Goal: Task Accomplishment & Management: Use online tool/utility

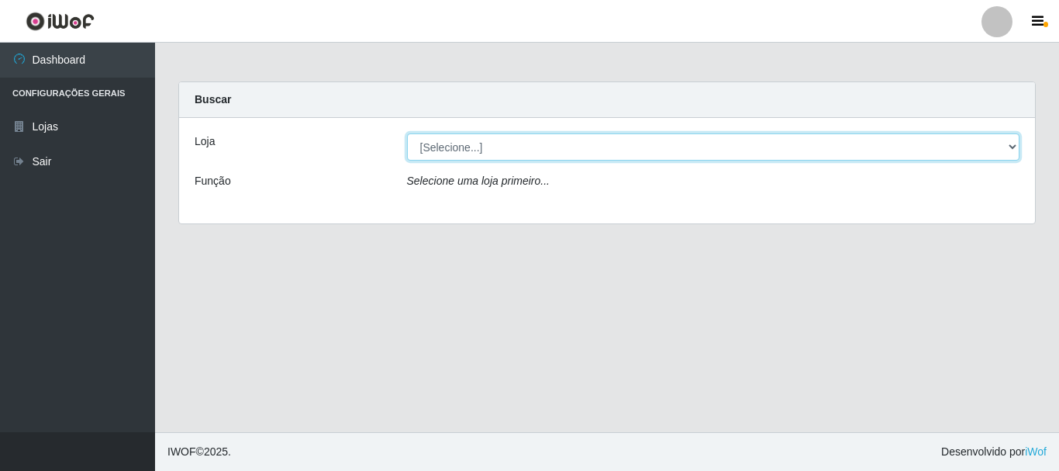
click at [724, 149] on select "[Selecione...] [GEOGRAPHIC_DATA] [GEOGRAPHIC_DATA]" at bounding box center [713, 146] width 613 height 27
select select "64"
click at [407, 133] on select "[Selecione...] [GEOGRAPHIC_DATA] [GEOGRAPHIC_DATA]" at bounding box center [713, 146] width 613 height 27
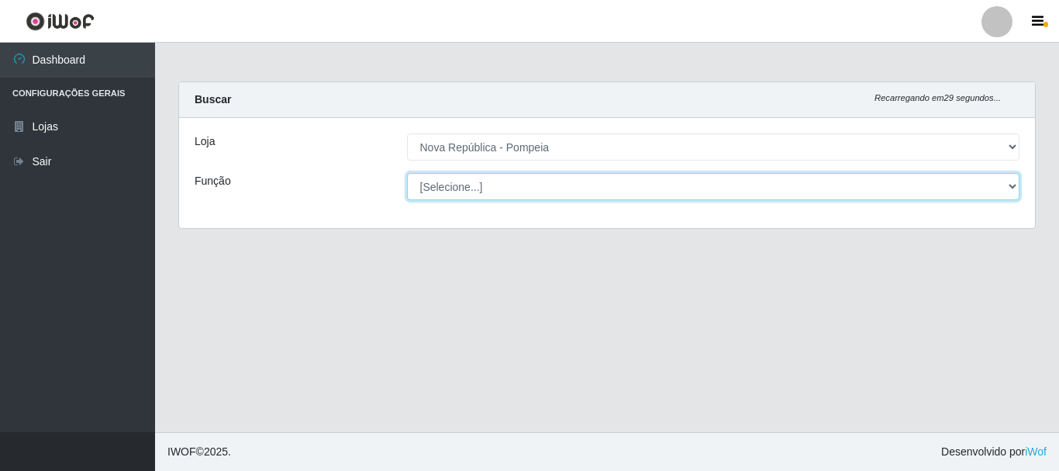
click at [571, 185] on select "[Selecione...] Balconista Operador de Caixa Recepcionista Repositor" at bounding box center [713, 186] width 613 height 27
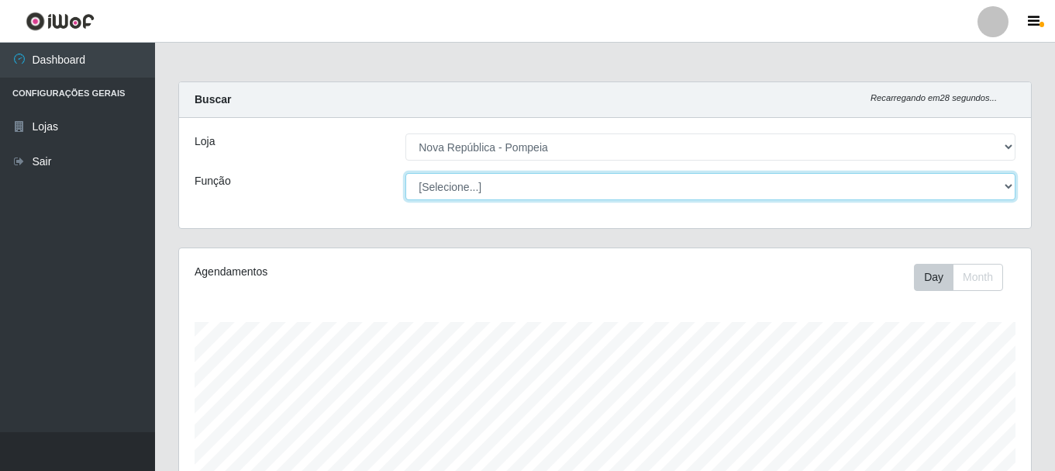
scroll to position [322, 852]
select select "22"
click at [406, 173] on select "[Selecione...] Balconista Operador de Caixa Recepcionista Repositor" at bounding box center [711, 186] width 610 height 27
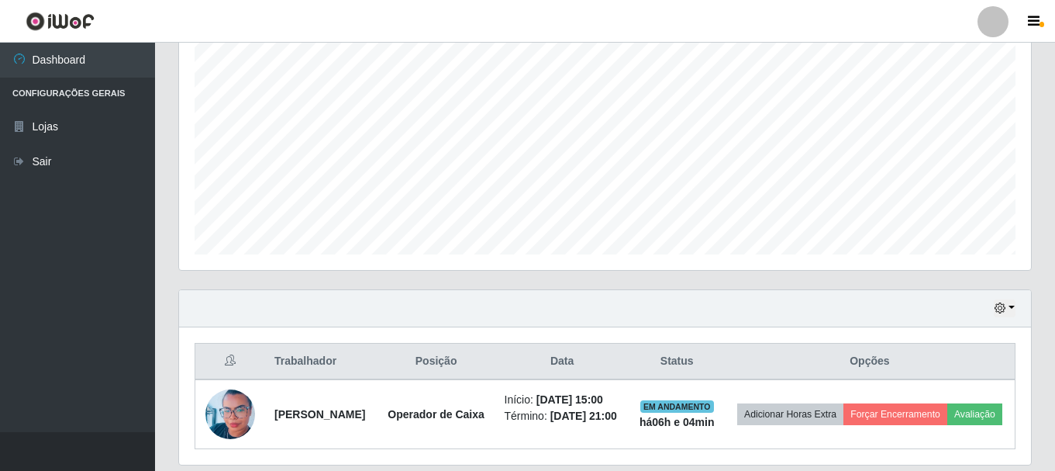
scroll to position [380, 0]
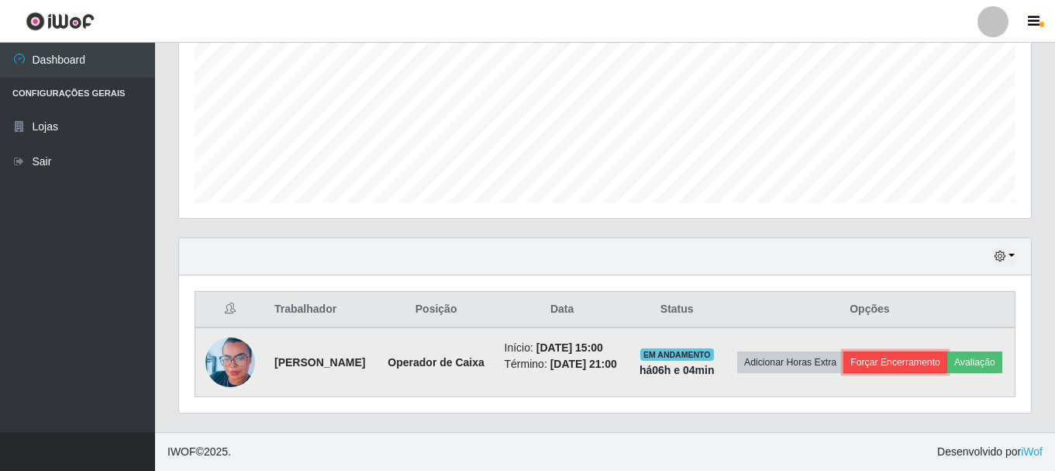
click at [948, 351] on button "Forçar Encerramento" at bounding box center [896, 362] width 104 height 22
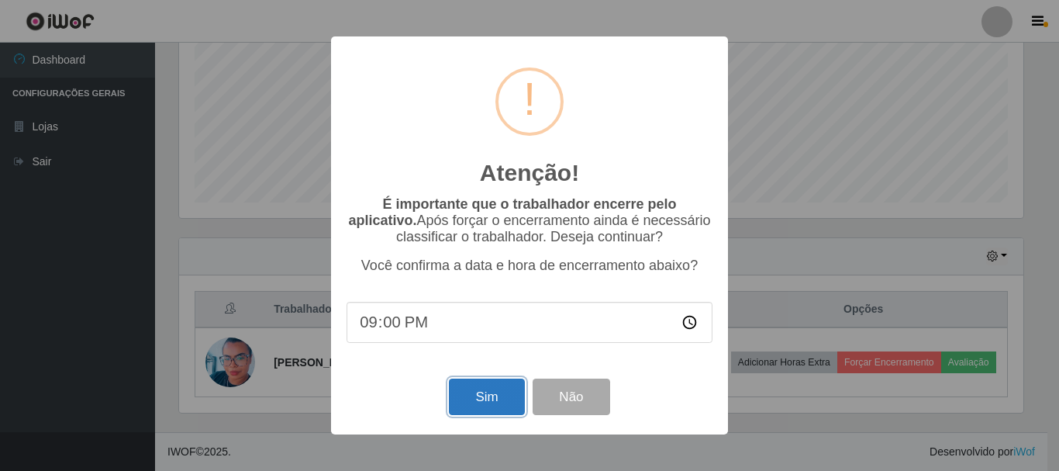
click at [495, 398] on button "Sim" at bounding box center [486, 396] width 75 height 36
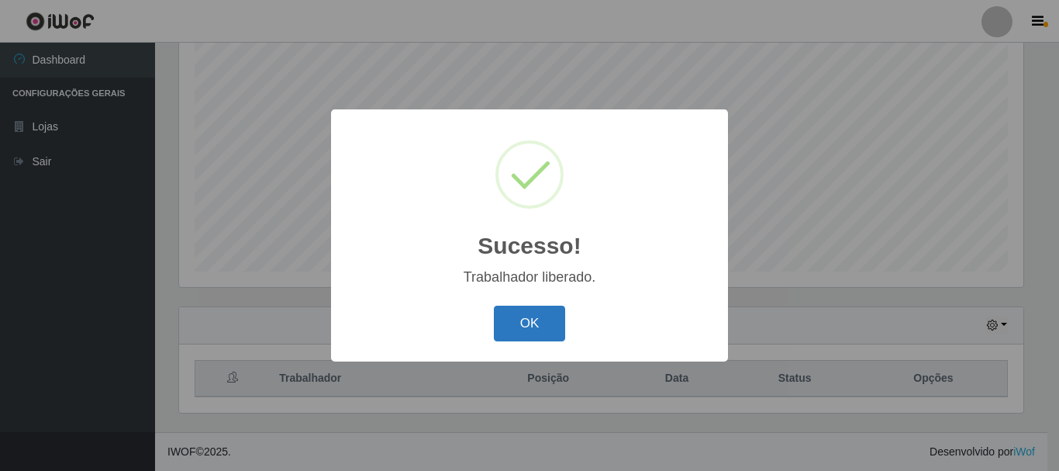
click at [519, 327] on button "OK" at bounding box center [530, 324] width 72 height 36
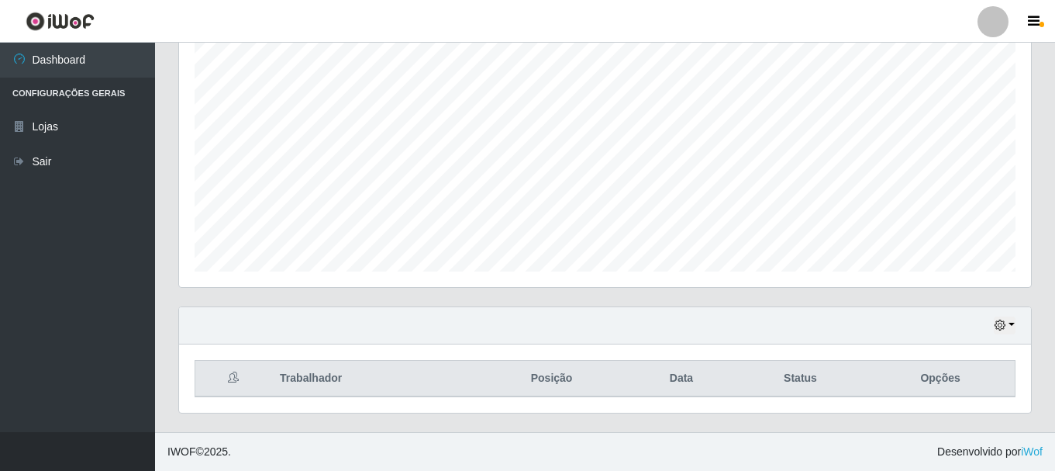
scroll to position [322, 852]
